Goal: Navigation & Orientation: Find specific page/section

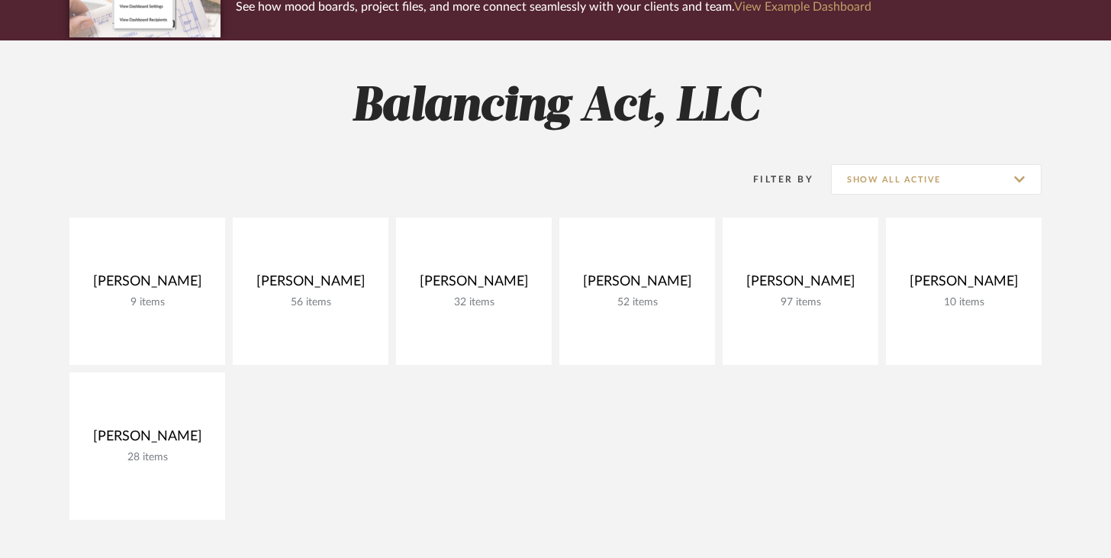
scroll to position [159, 0]
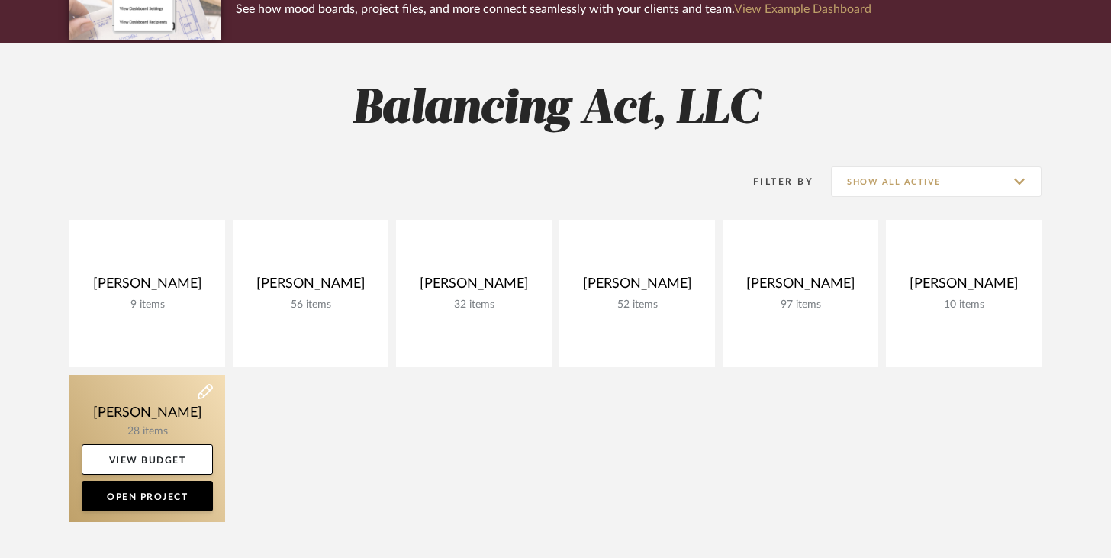
click at [192, 429] on link at bounding box center [147, 448] width 156 height 147
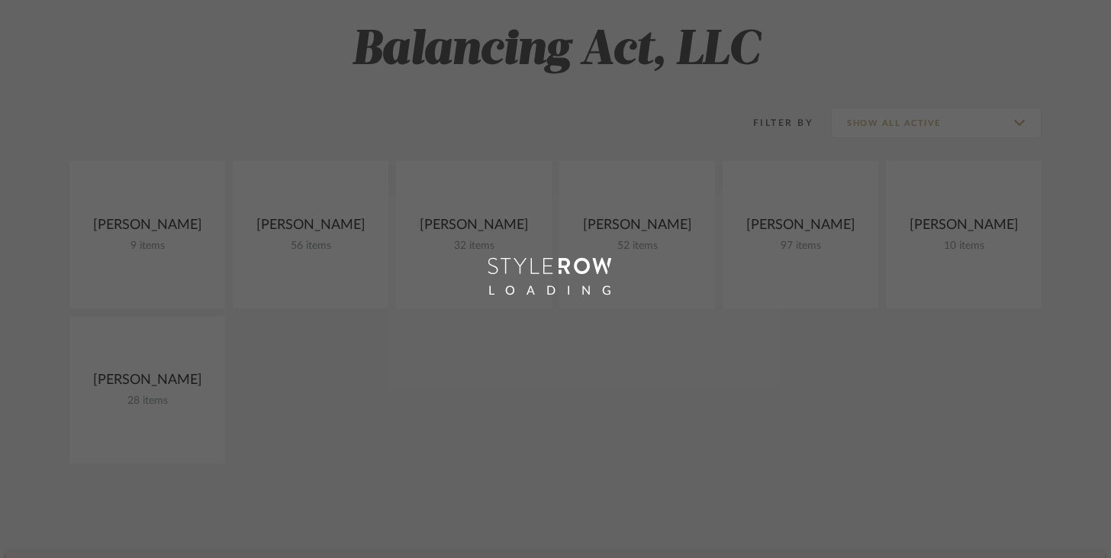
scroll to position [159, 0]
